Goal: Task Accomplishment & Management: Complete application form

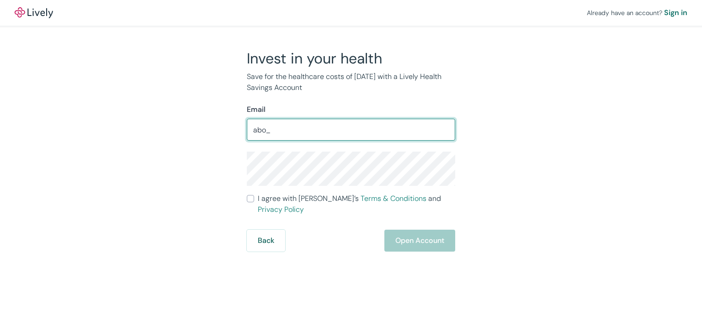
type input "[EMAIL_ADDRESS][DOMAIN_NAME]"
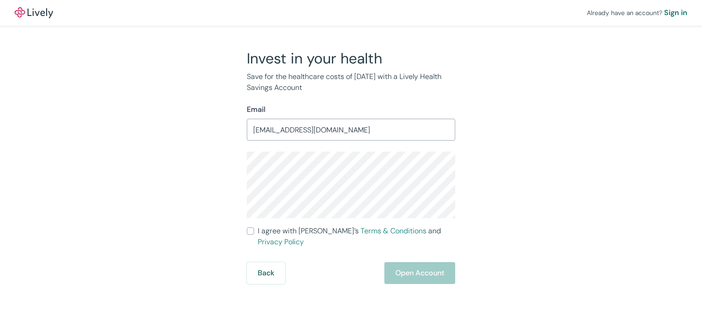
click at [508, 170] on div "Invest in your health Save for the healthcare costs of [DATE] with a Lively Hea…" at bounding box center [345, 166] width 439 height 235
click at [251, 232] on input "I agree with Lively’s Terms & Conditions and Privacy Policy" at bounding box center [250, 231] width 7 height 7
checkbox input "true"
click at [415, 262] on button "Open Account" at bounding box center [419, 273] width 71 height 22
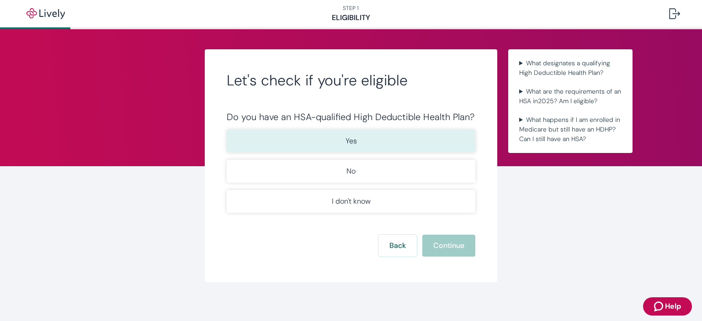
click at [375, 144] on button "Yes" at bounding box center [351, 141] width 249 height 23
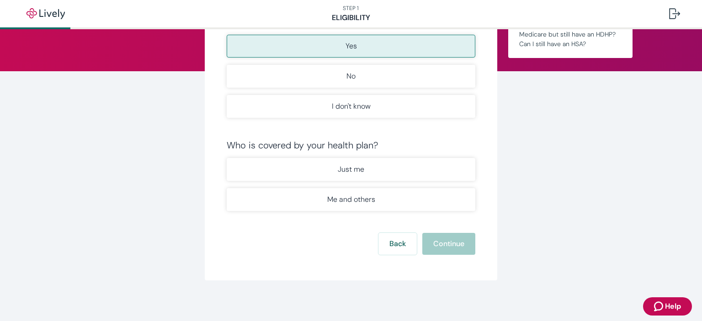
scroll to position [97, 0]
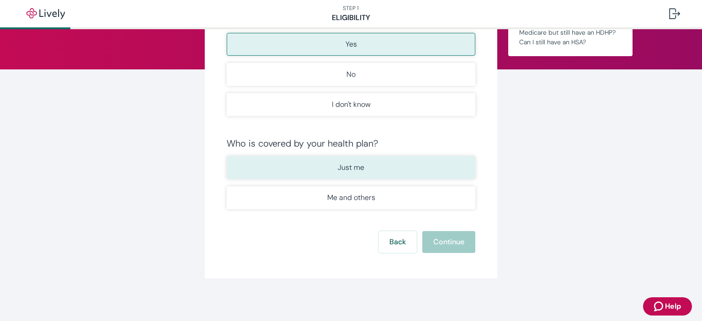
click at [356, 164] on p "Just me" at bounding box center [351, 167] width 27 height 11
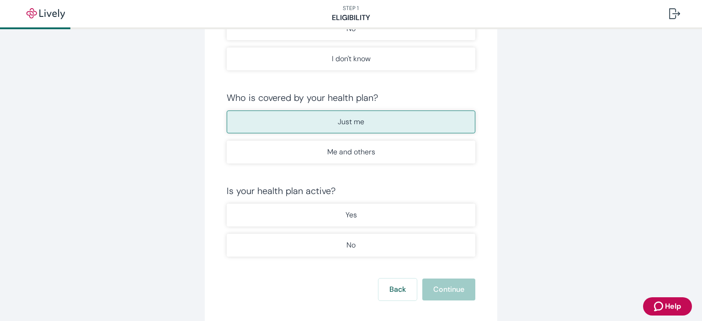
scroll to position [190, 0]
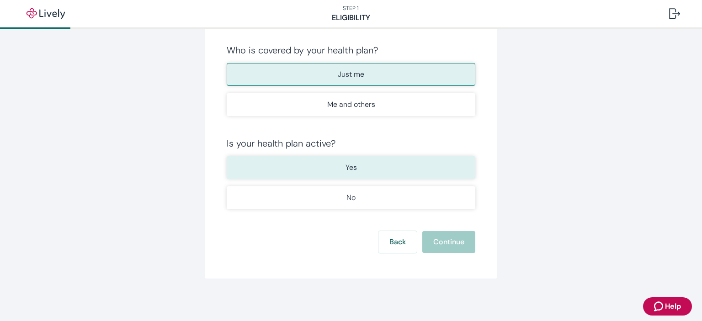
click at [355, 156] on button "Yes" at bounding box center [351, 167] width 249 height 23
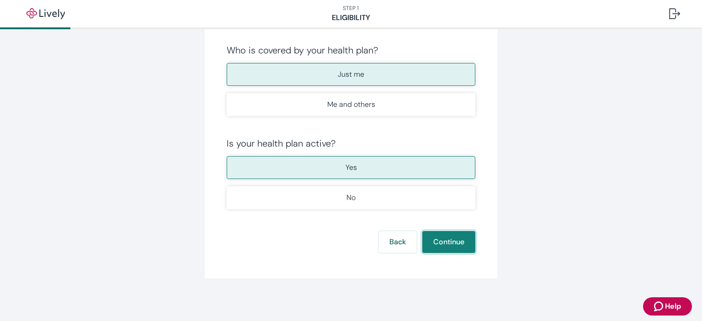
click at [455, 236] on button "Continue" at bounding box center [448, 242] width 53 height 22
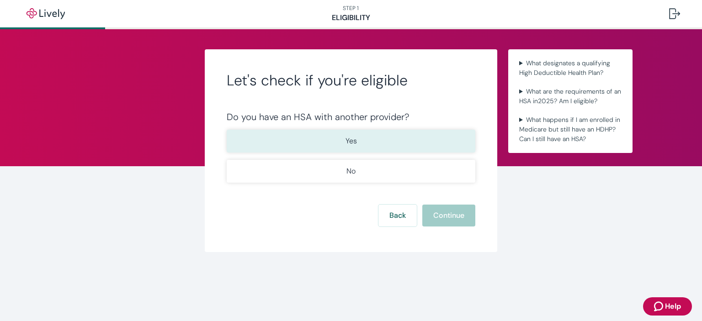
click at [353, 135] on button "Yes" at bounding box center [351, 141] width 249 height 23
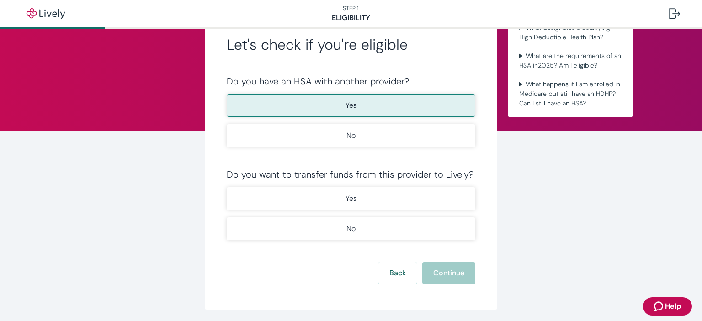
scroll to position [67, 0]
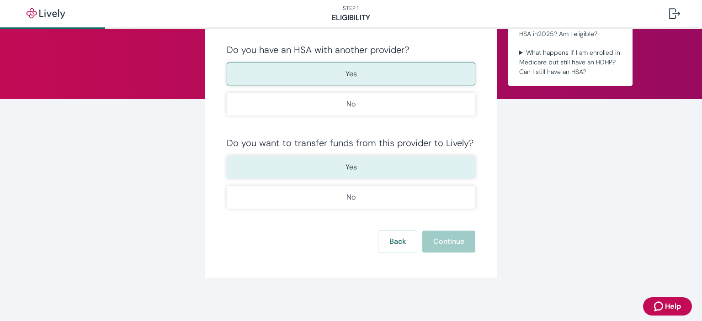
click at [348, 167] on p "Yes" at bounding box center [350, 167] width 11 height 11
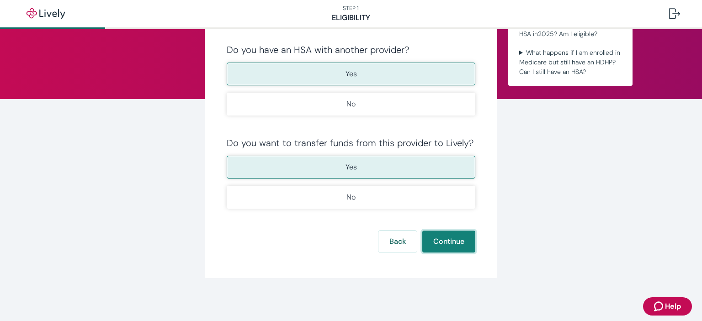
click at [453, 243] on button "Continue" at bounding box center [448, 242] width 53 height 22
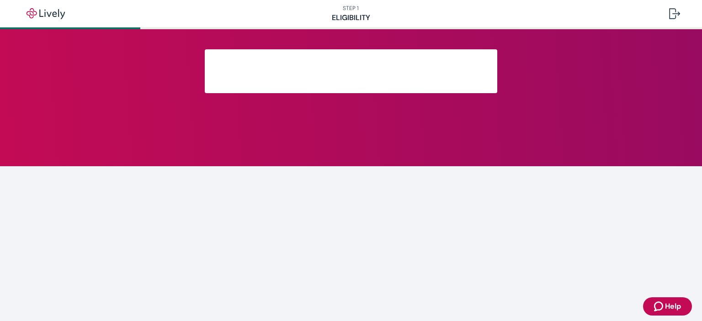
scroll to position [166, 0]
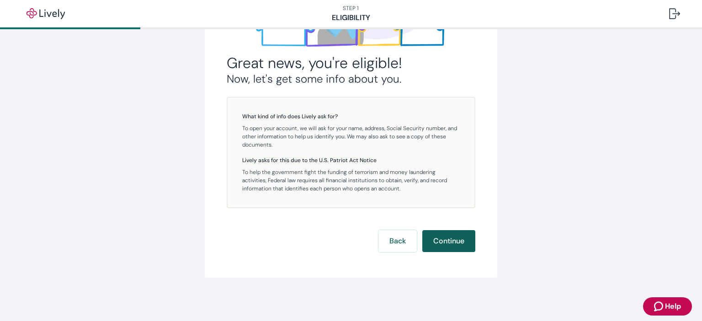
click at [444, 242] on button "Continue" at bounding box center [448, 241] width 53 height 22
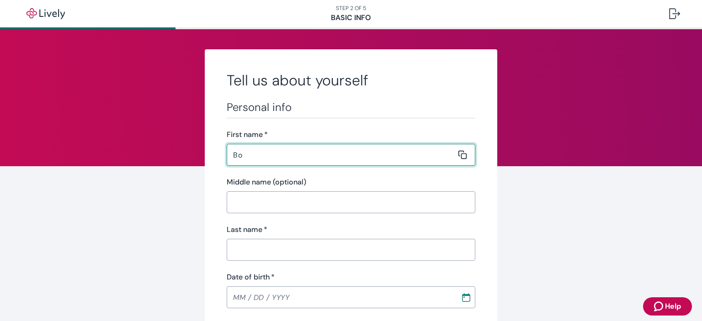
type input "Bo"
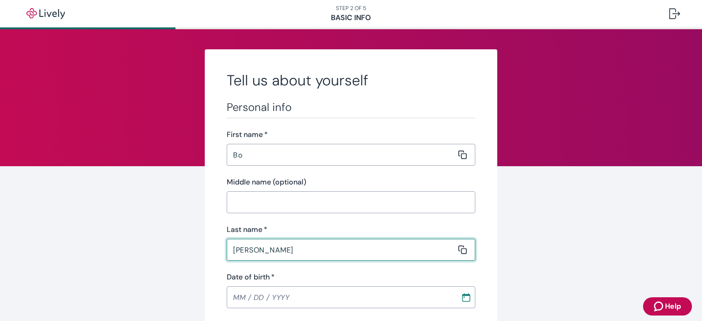
type input "Wang"
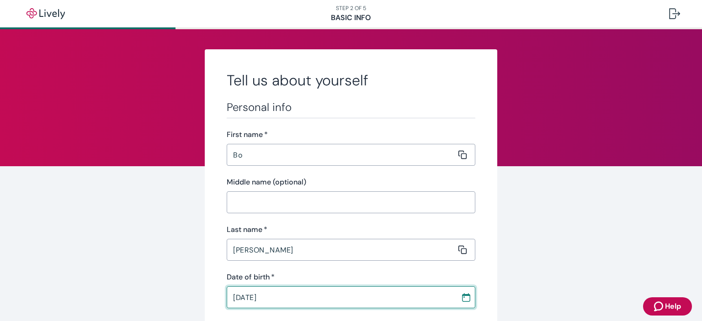
type input "11 / 19 / 1971"
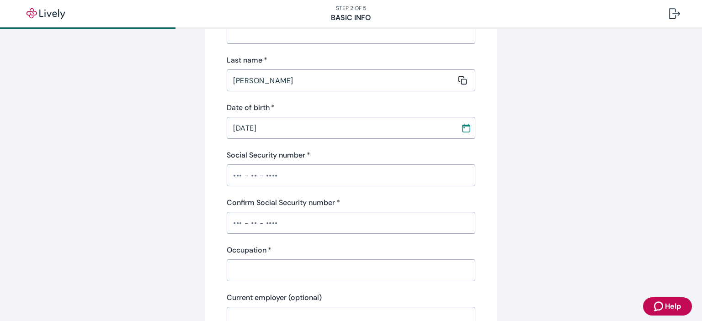
scroll to position [228, 0]
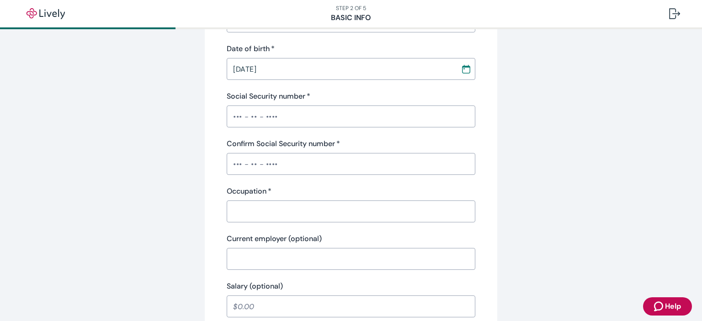
click at [231, 115] on input "Social Security number   *" at bounding box center [351, 116] width 249 height 18
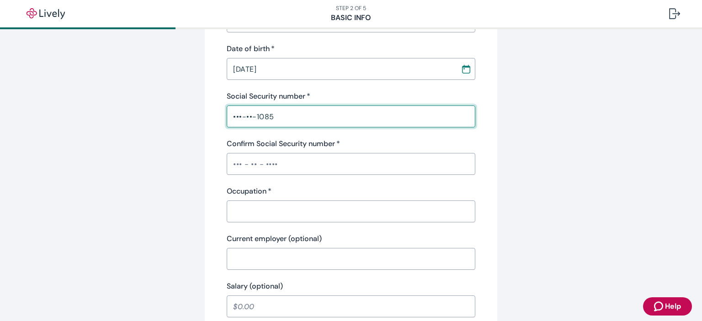
type input "•••-••-1085"
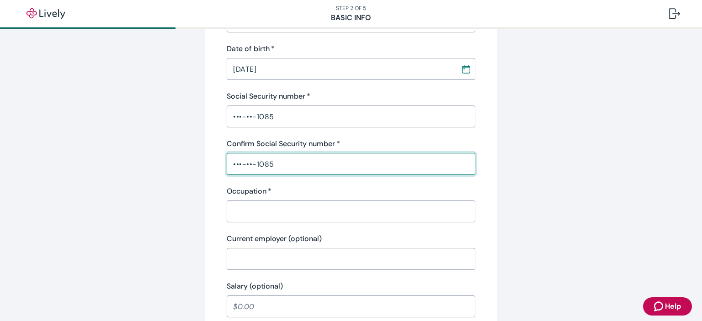
type input "•••-••-1085"
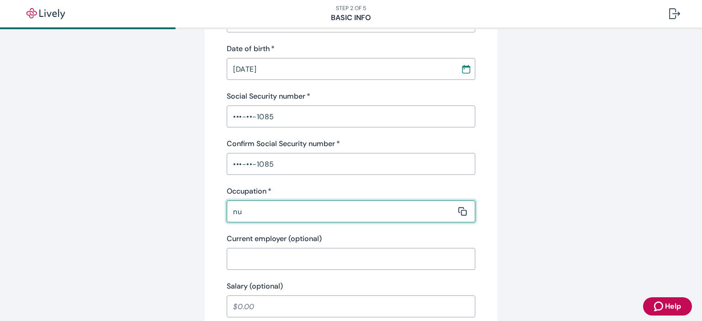
type input "n"
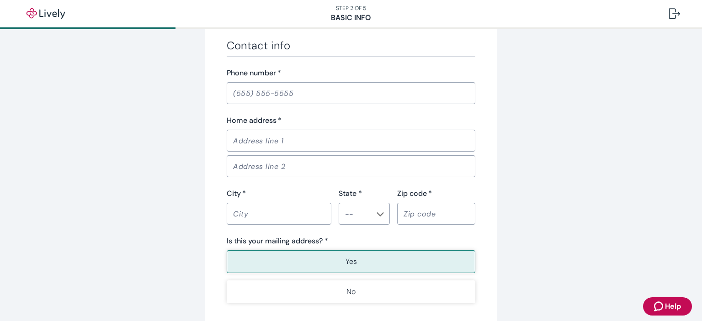
scroll to position [533, 0]
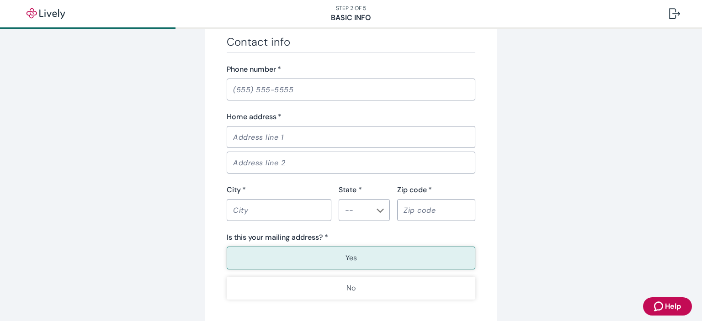
type input "business owner"
click at [228, 91] on input "Phone number   *" at bounding box center [351, 89] width 249 height 18
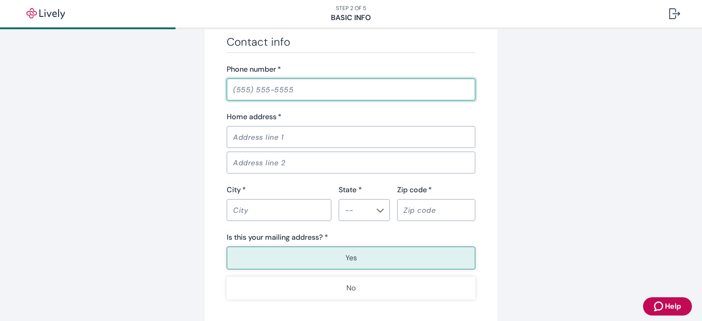
type input "(828) 365-8888"
type input "167 Waightstill Drive"
type input "Arden"
type input "NC"
type input "28704"
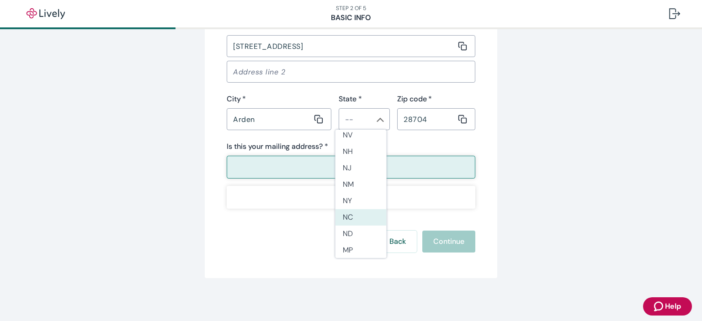
click at [351, 215] on li "NC" at bounding box center [360, 217] width 51 height 16
type input "NC"
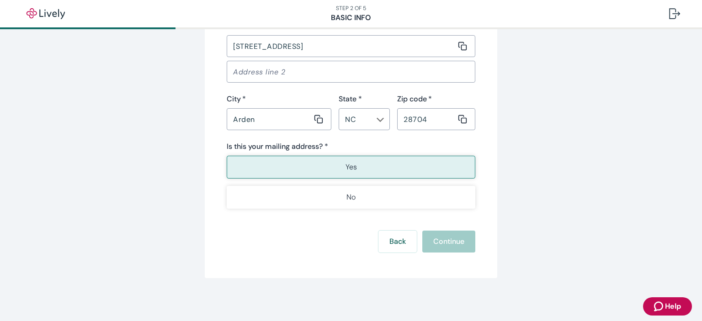
click at [345, 165] on p "Yes" at bounding box center [350, 167] width 11 height 11
click at [353, 166] on button "Yes" at bounding box center [351, 167] width 249 height 23
drag, startPoint x: 277, startPoint y: 263, endPoint x: 303, endPoint y: 259, distance: 26.3
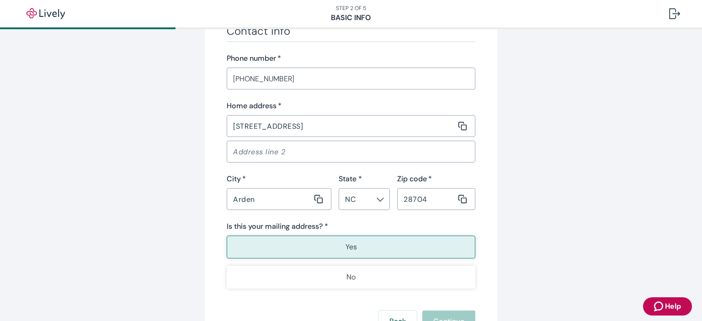
scroll to position [586, 0]
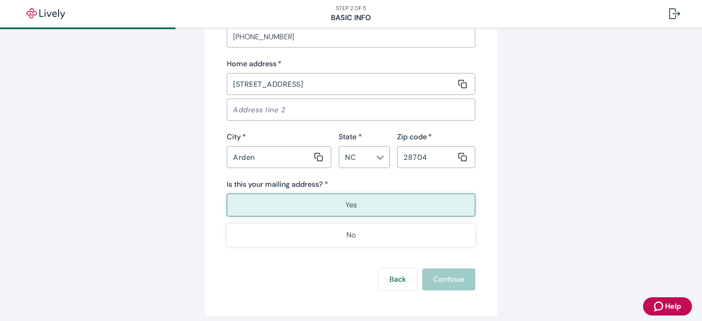
click at [303, 207] on button "Yes" at bounding box center [351, 205] width 249 height 23
click at [259, 155] on input "Arden" at bounding box center [269, 157] width 85 height 18
click at [425, 157] on input "28704" at bounding box center [426, 157] width 59 height 18
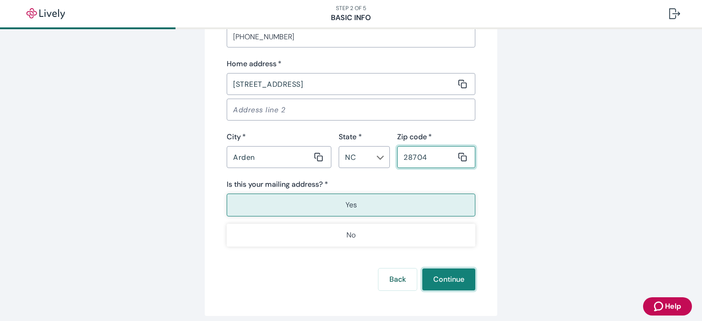
click at [455, 275] on button "Continue" at bounding box center [448, 280] width 53 height 22
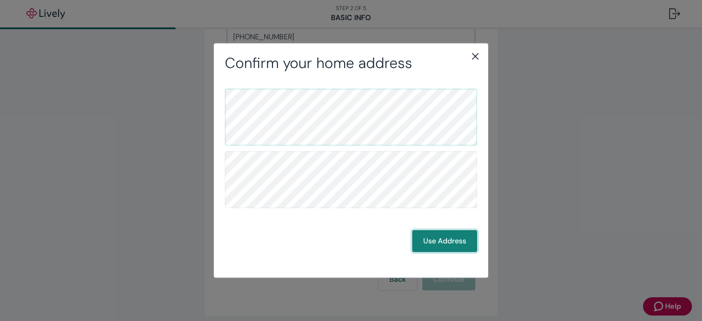
click at [452, 239] on button "Use Address" at bounding box center [444, 241] width 65 height 22
click at [449, 238] on button "Use Address" at bounding box center [444, 241] width 65 height 22
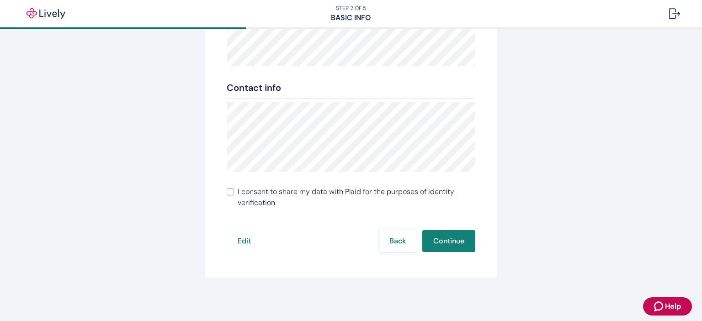
scroll to position [197, 0]
click at [228, 192] on input "I consent to share my data with Plaid for the purposes of identity verification" at bounding box center [230, 191] width 7 height 7
checkbox input "true"
click at [449, 241] on button "Continue" at bounding box center [448, 241] width 53 height 22
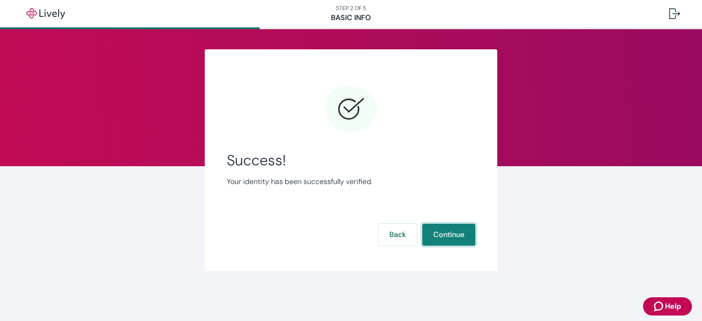
click at [450, 230] on button "Continue" at bounding box center [448, 235] width 53 height 22
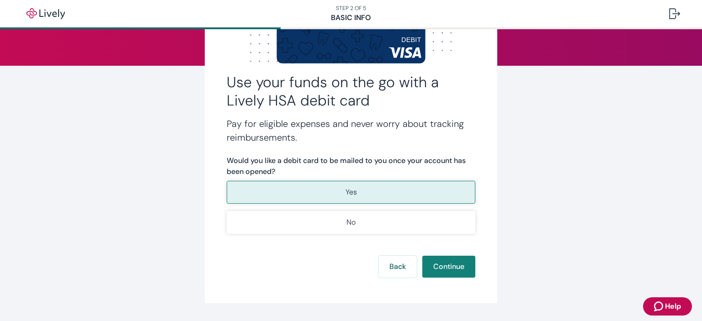
scroll to position [114, 0]
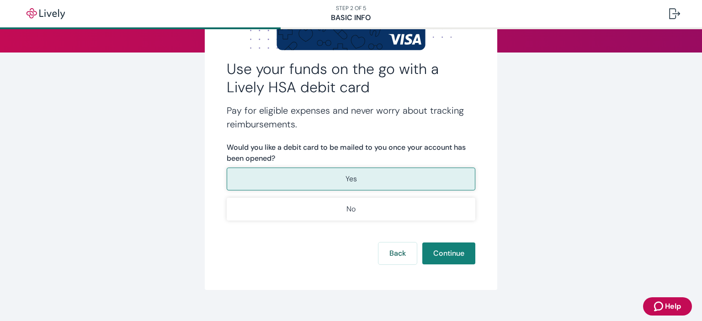
click at [360, 176] on button "Yes" at bounding box center [351, 179] width 249 height 23
click at [447, 247] on button "Continue" at bounding box center [448, 254] width 53 height 22
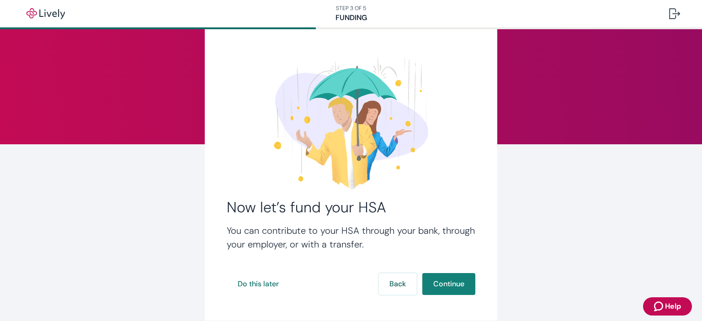
scroll to position [65, 0]
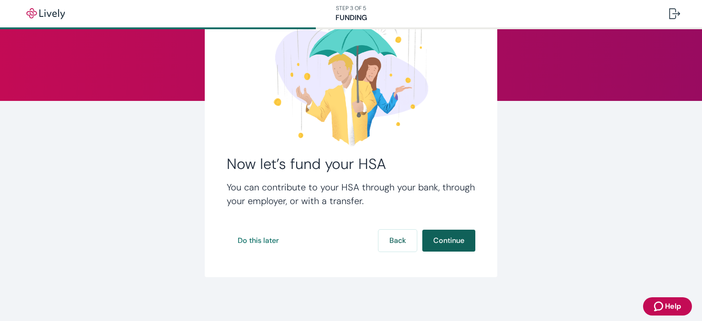
click at [448, 241] on button "Continue" at bounding box center [448, 241] width 53 height 22
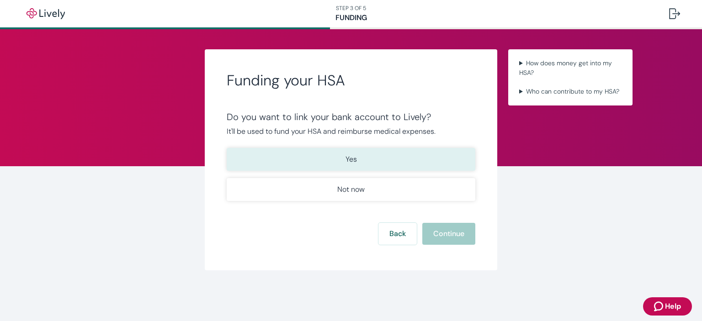
click at [352, 159] on p "Yes" at bounding box center [350, 159] width 11 height 11
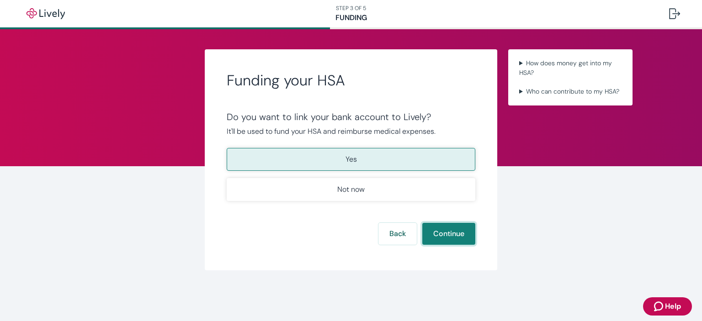
click at [454, 232] on button "Continue" at bounding box center [448, 234] width 53 height 22
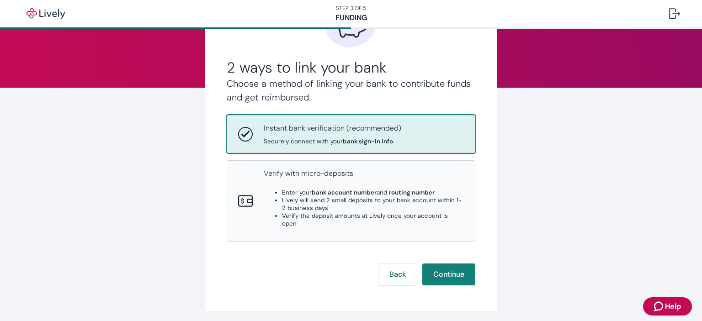
scroll to position [67, 0]
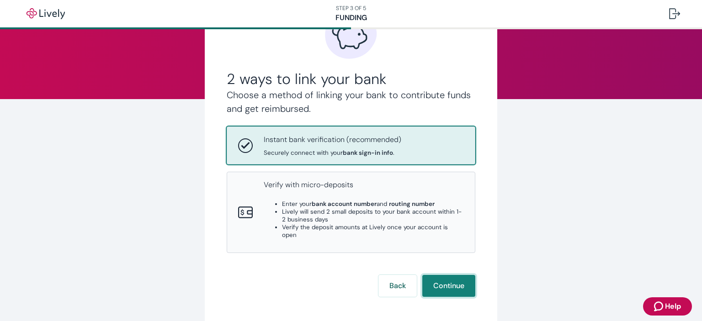
click at [447, 277] on button "Continue" at bounding box center [448, 286] width 53 height 22
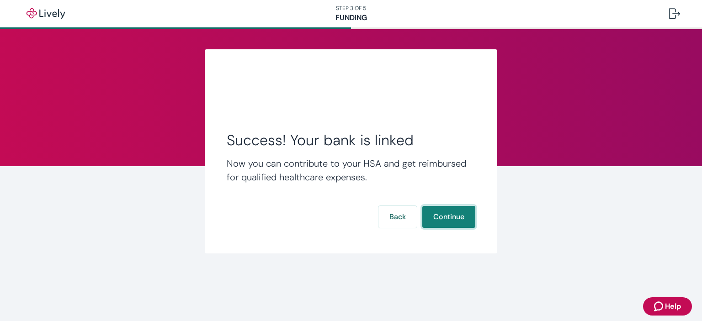
scroll to position [0, 0]
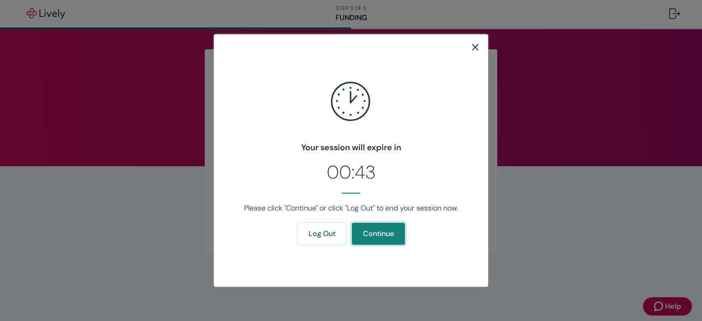
click at [380, 234] on button "Continue" at bounding box center [378, 234] width 53 height 22
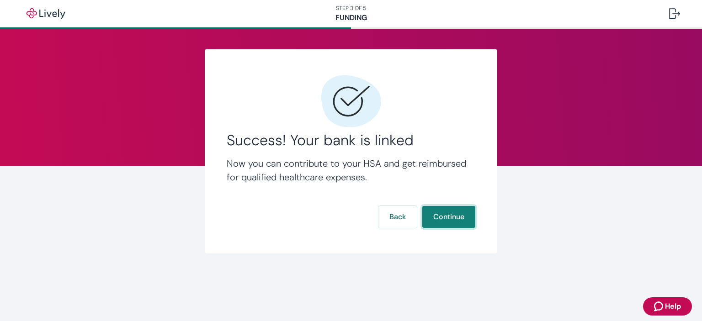
click at [449, 218] on button "Continue" at bounding box center [448, 217] width 53 height 22
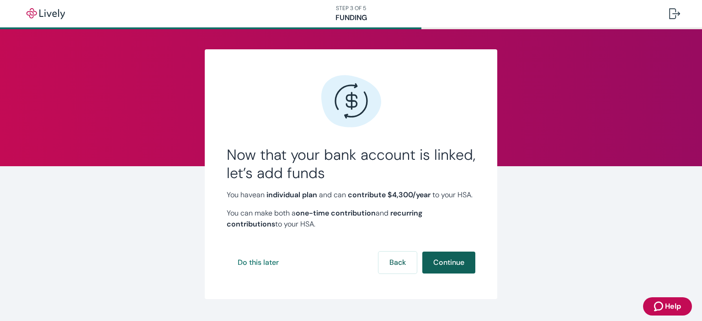
click at [445, 273] on button "Continue" at bounding box center [448, 263] width 53 height 22
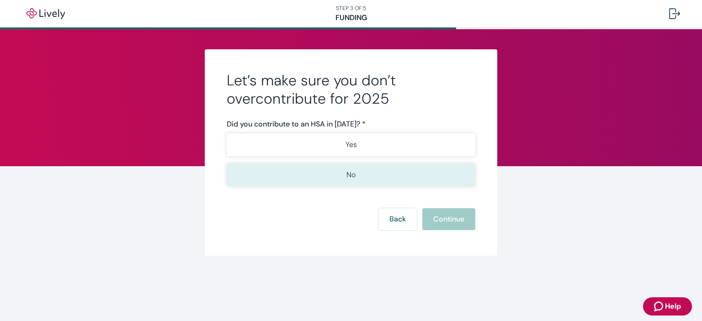
click at [351, 174] on p "No" at bounding box center [350, 175] width 9 height 11
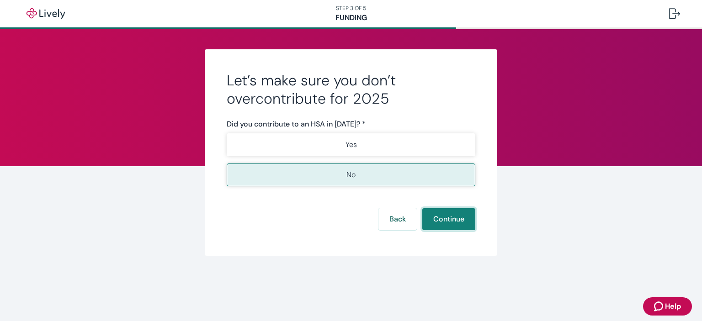
click at [461, 218] on button "Continue" at bounding box center [448, 219] width 53 height 22
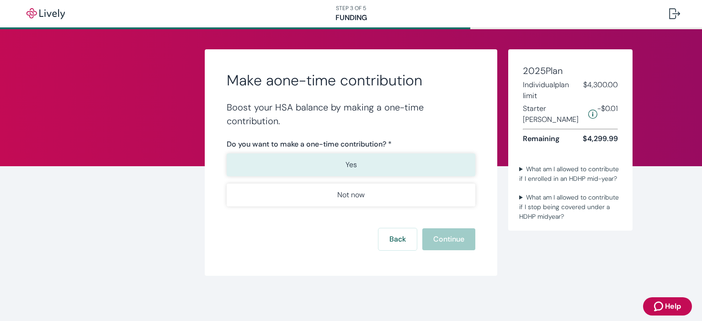
click at [361, 163] on button "Yes" at bounding box center [351, 165] width 249 height 23
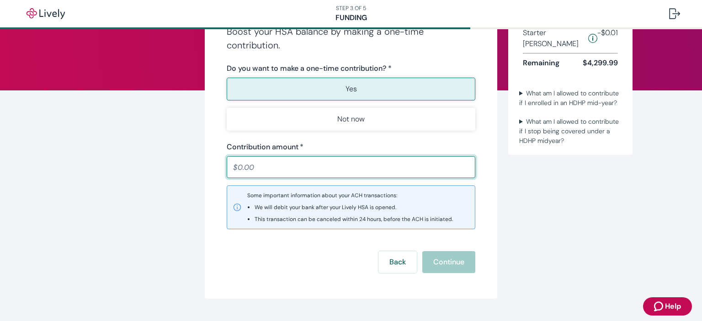
scroll to position [58, 0]
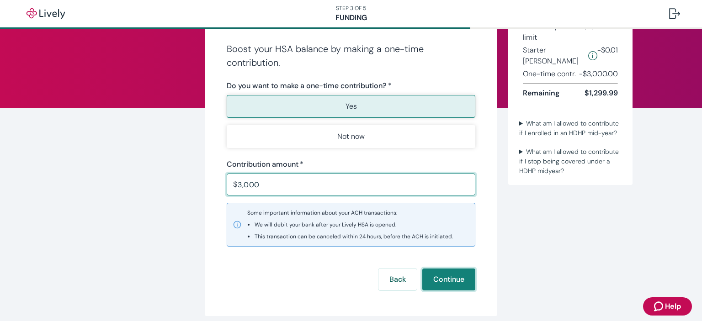
type input "3,000.00"
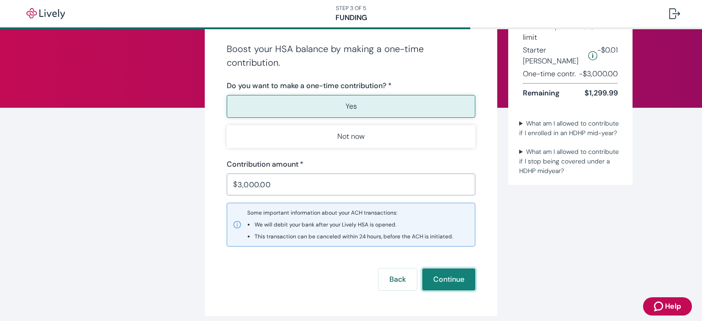
click at [447, 274] on button "Continue" at bounding box center [448, 280] width 53 height 22
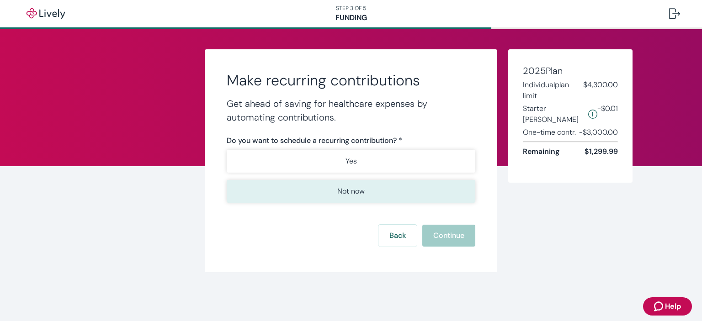
click at [355, 193] on p "Not now" at bounding box center [350, 191] width 27 height 11
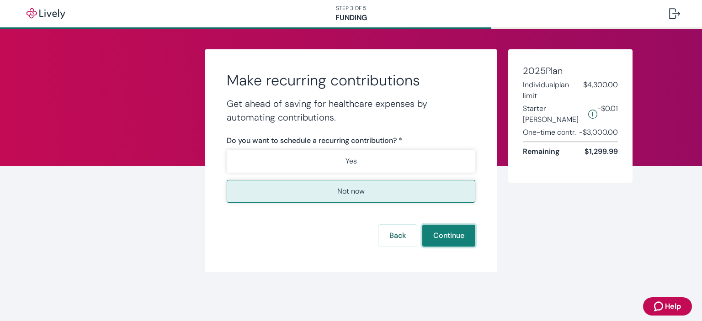
click at [450, 236] on button "Continue" at bounding box center [448, 236] width 53 height 22
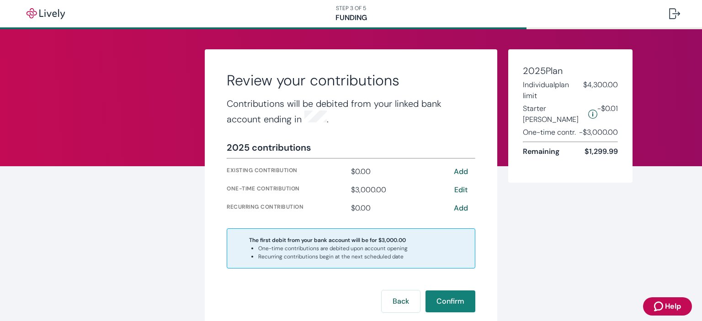
scroll to position [38, 0]
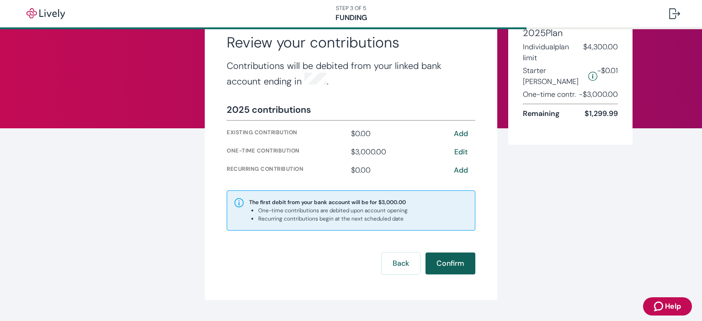
click at [446, 261] on button "Confirm" at bounding box center [450, 264] width 50 height 22
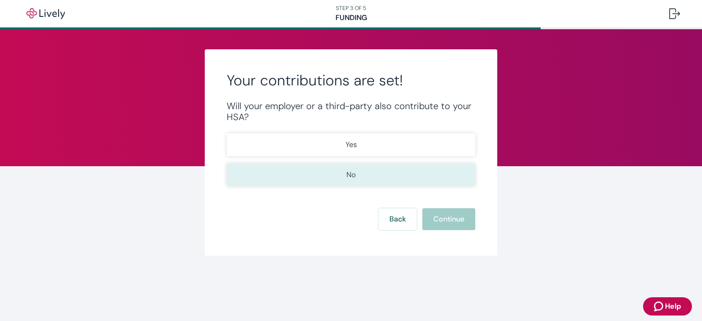
click at [353, 175] on p "No" at bounding box center [350, 175] width 9 height 11
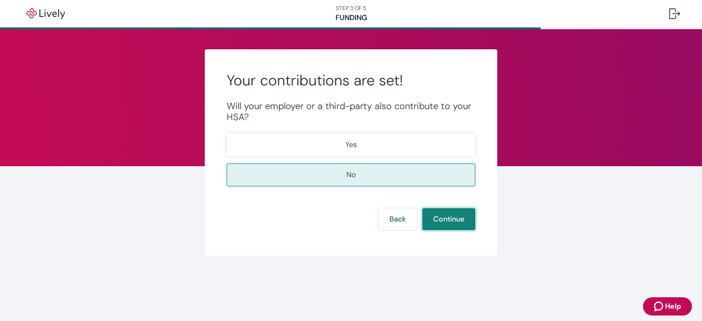
click at [450, 216] on button "Continue" at bounding box center [448, 219] width 53 height 22
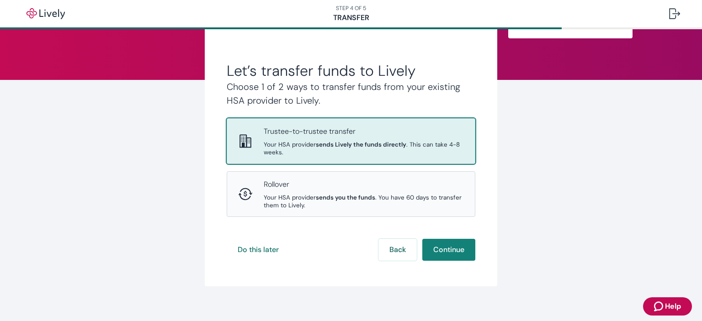
scroll to position [96, 0]
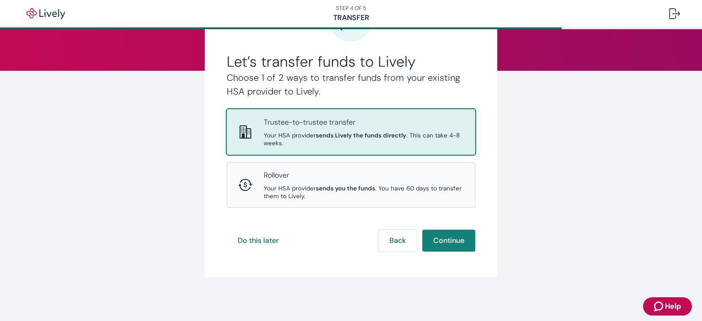
click at [325, 128] on div "Trustee-to-trustee transfer Your HSA provider sends Lively the funds directly .…" at bounding box center [364, 132] width 200 height 30
click at [254, 241] on button "Do this later" at bounding box center [258, 241] width 63 height 22
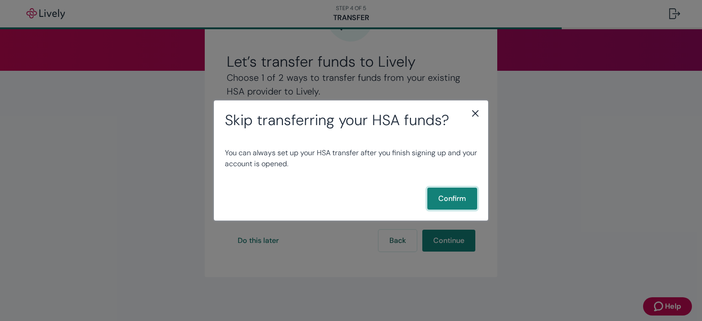
click at [448, 197] on button "Confirm" at bounding box center [452, 199] width 50 height 22
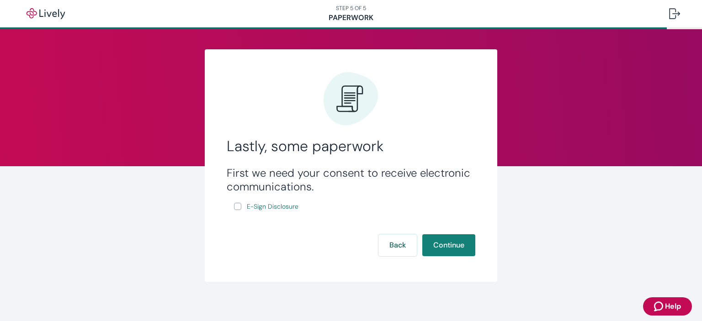
click at [234, 207] on input "E-Sign Disclosure" at bounding box center [237, 206] width 7 height 7
checkbox input "true"
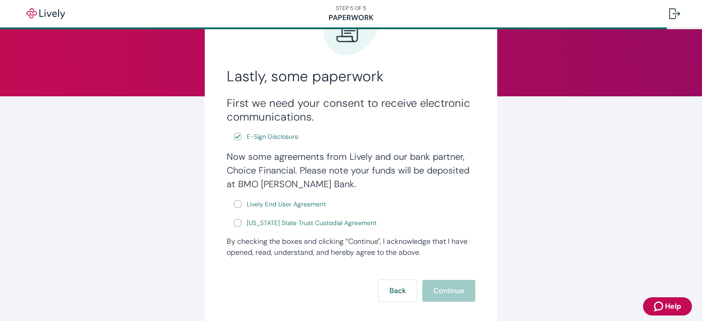
scroll to position [76, 0]
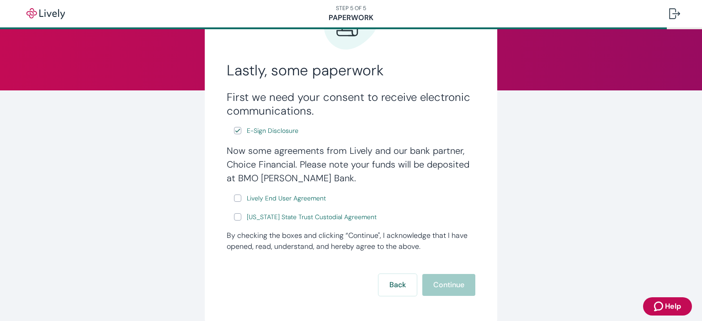
click at [235, 196] on input "Lively End User Agreement" at bounding box center [237, 198] width 7 height 7
checkbox input "true"
click at [234, 215] on input "Wyoming State Trust Custodial Agreement" at bounding box center [237, 216] width 7 height 7
checkbox input "true"
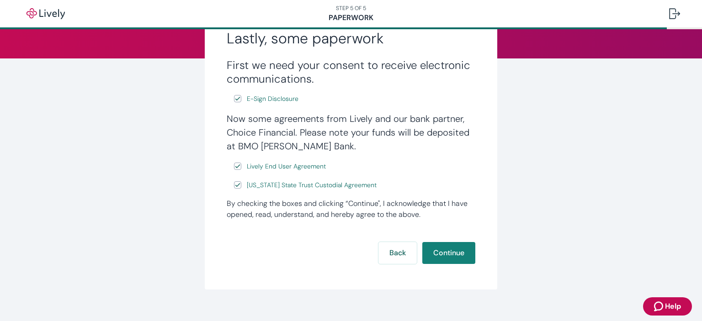
scroll to position [121, 0]
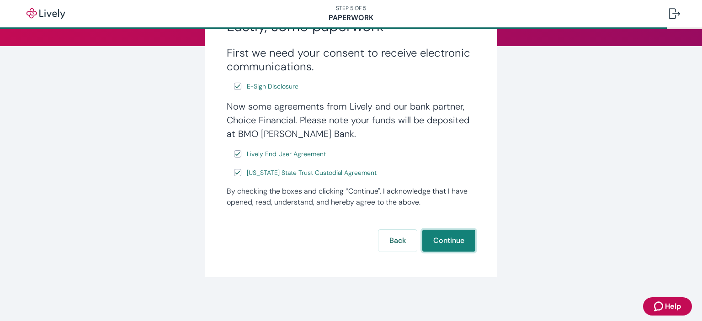
click at [453, 237] on button "Continue" at bounding box center [448, 241] width 53 height 22
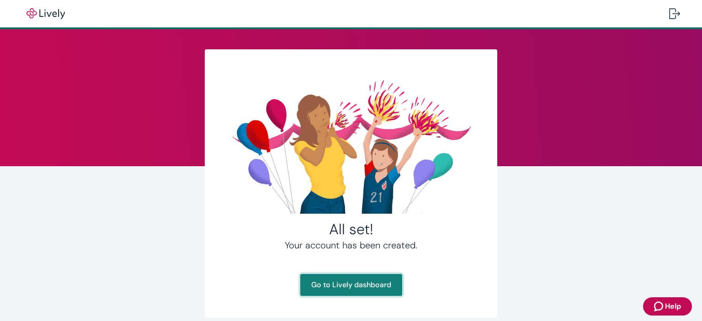
click at [349, 283] on link "Go to Lively dashboard" at bounding box center [351, 285] width 102 height 22
